Goal: Use online tool/utility: Utilize a website feature to perform a specific function

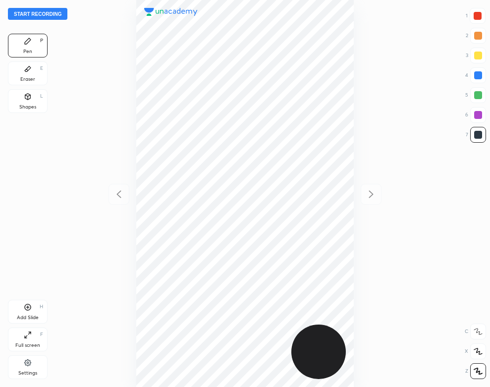
scroll to position [387, 331]
click at [62, 14] on button "Start recording" at bounding box center [37, 14] width 59 height 12
click at [22, 363] on div "Settings" at bounding box center [28, 367] width 40 height 24
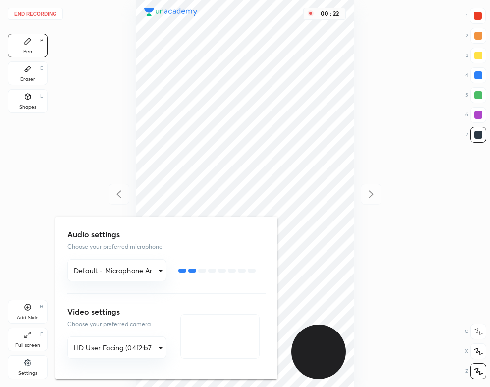
click at [102, 115] on div at bounding box center [245, 193] width 490 height 387
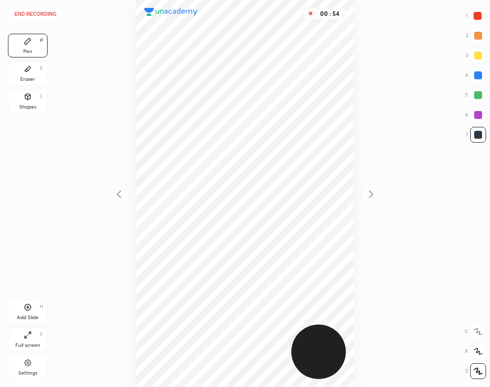
click at [27, 72] on icon at bounding box center [28, 69] width 8 height 8
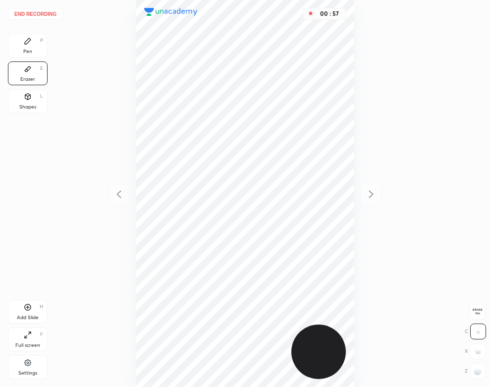
click at [33, 51] on div "Pen P" at bounding box center [28, 46] width 40 height 24
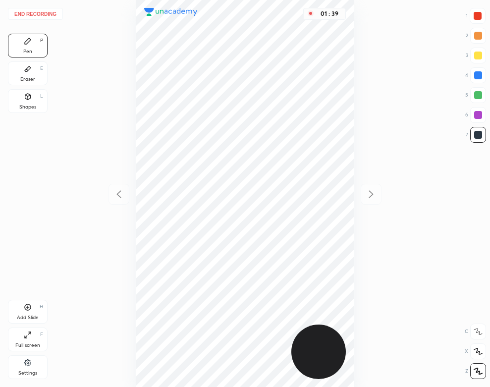
click at [32, 316] on div "Add Slide" at bounding box center [28, 317] width 22 height 5
click at [32, 62] on div "Eraser E" at bounding box center [28, 73] width 40 height 24
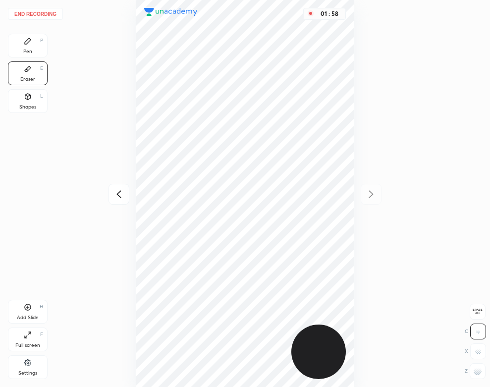
click at [32, 43] on div "Pen P" at bounding box center [28, 46] width 40 height 24
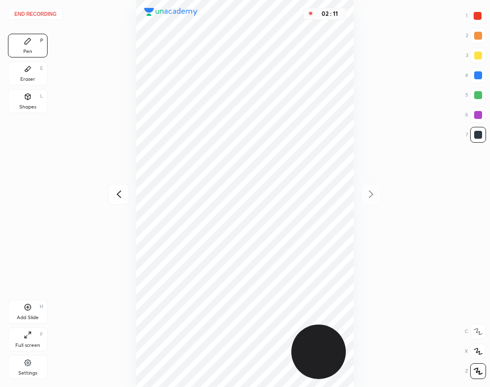
click at [33, 71] on div "Eraser E" at bounding box center [28, 73] width 40 height 24
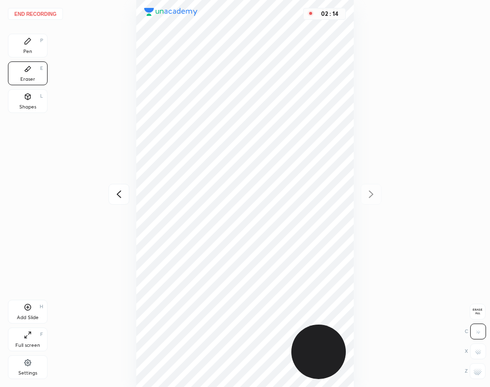
click at [32, 45] on div "Pen P" at bounding box center [28, 46] width 40 height 24
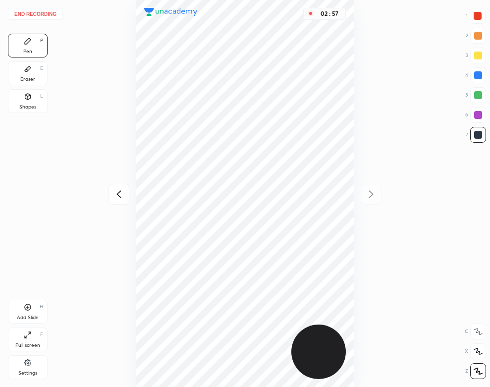
click at [32, 315] on div "Add Slide" at bounding box center [28, 317] width 22 height 5
click at [18, 68] on div "Eraser E" at bounding box center [28, 73] width 40 height 24
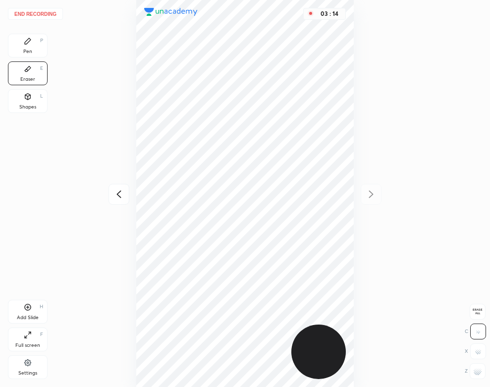
click at [26, 45] on icon at bounding box center [28, 41] width 8 height 8
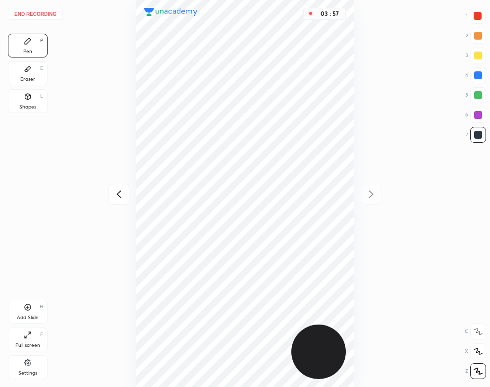
click at [47, 12] on button "End recording" at bounding box center [35, 14] width 55 height 12
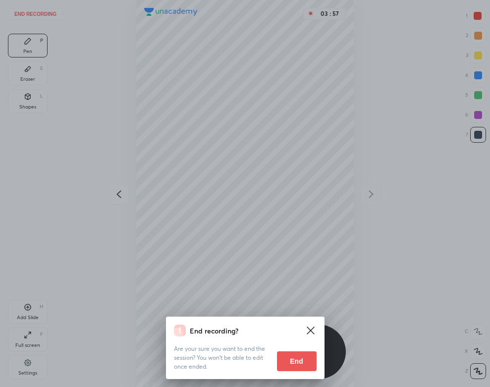
click at [292, 362] on button "End" at bounding box center [297, 361] width 40 height 20
